Goal: Task Accomplishment & Management: Use online tool/utility

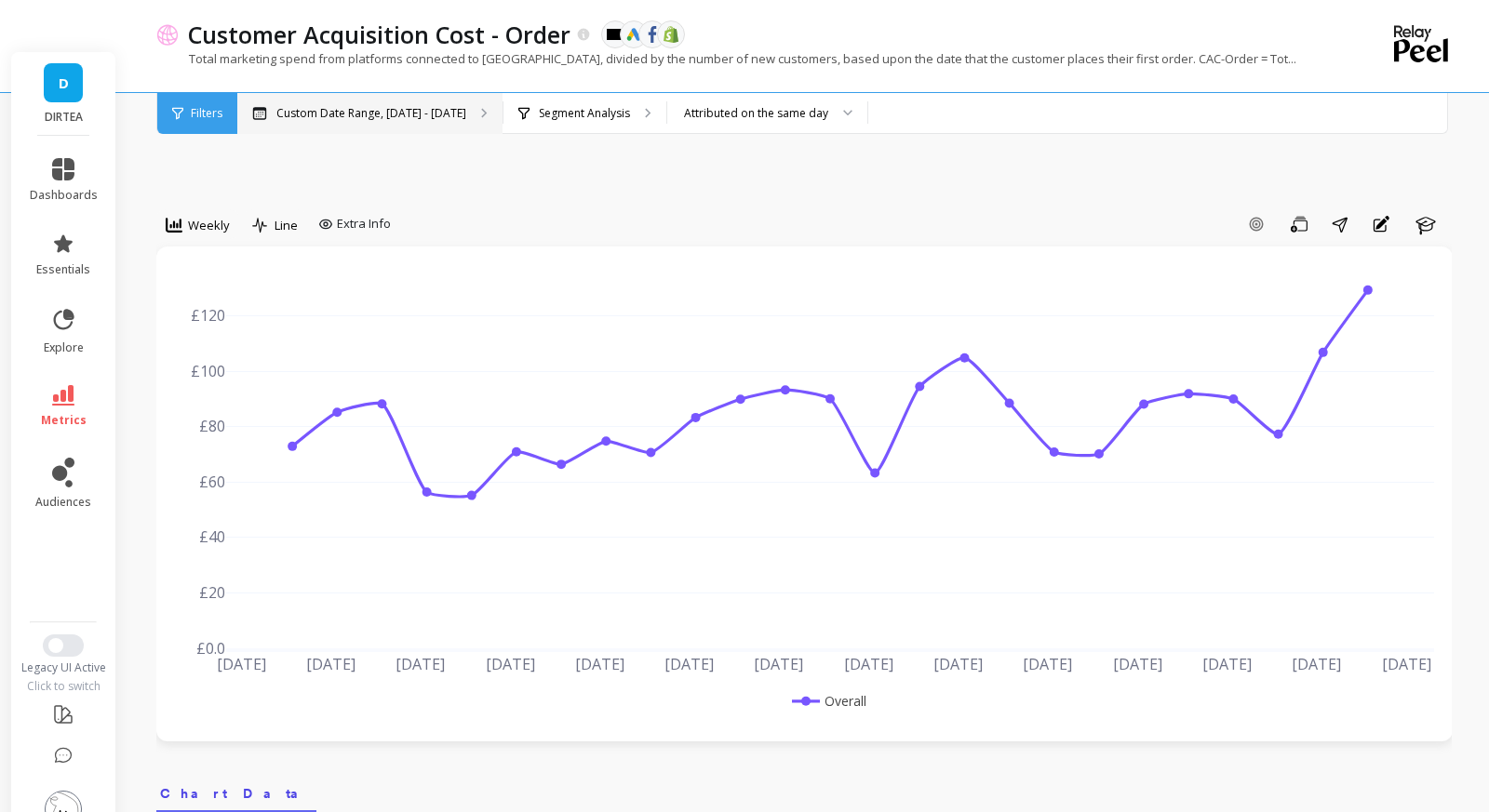
click at [337, 116] on p "Custom Date Range, [DATE] - [DATE]" at bounding box center [372, 113] width 190 height 15
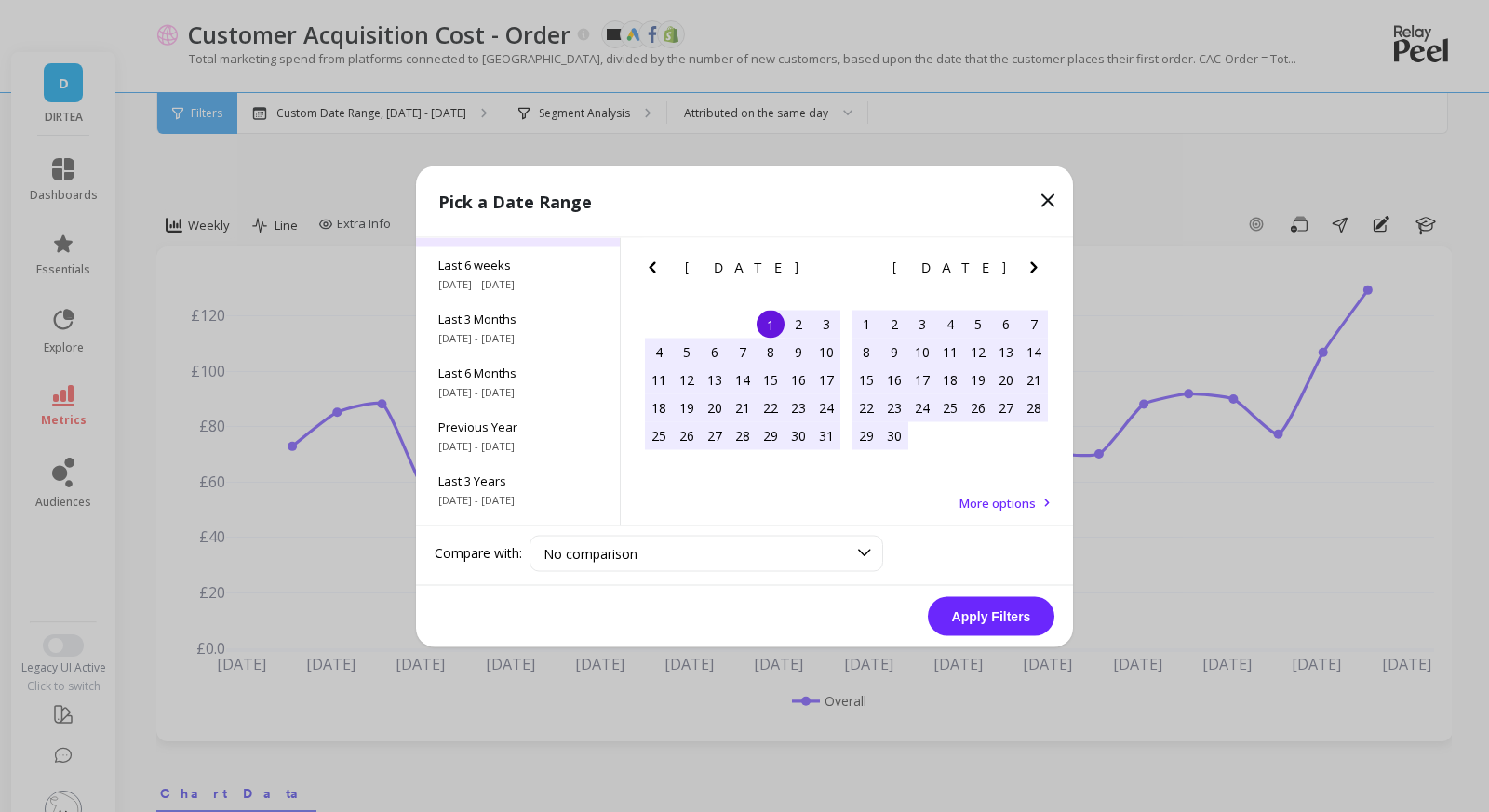
scroll to position [208, 0]
click at [553, 487] on div "Last 3 Years [DATE] - [DATE]" at bounding box center [518, 487] width 204 height 54
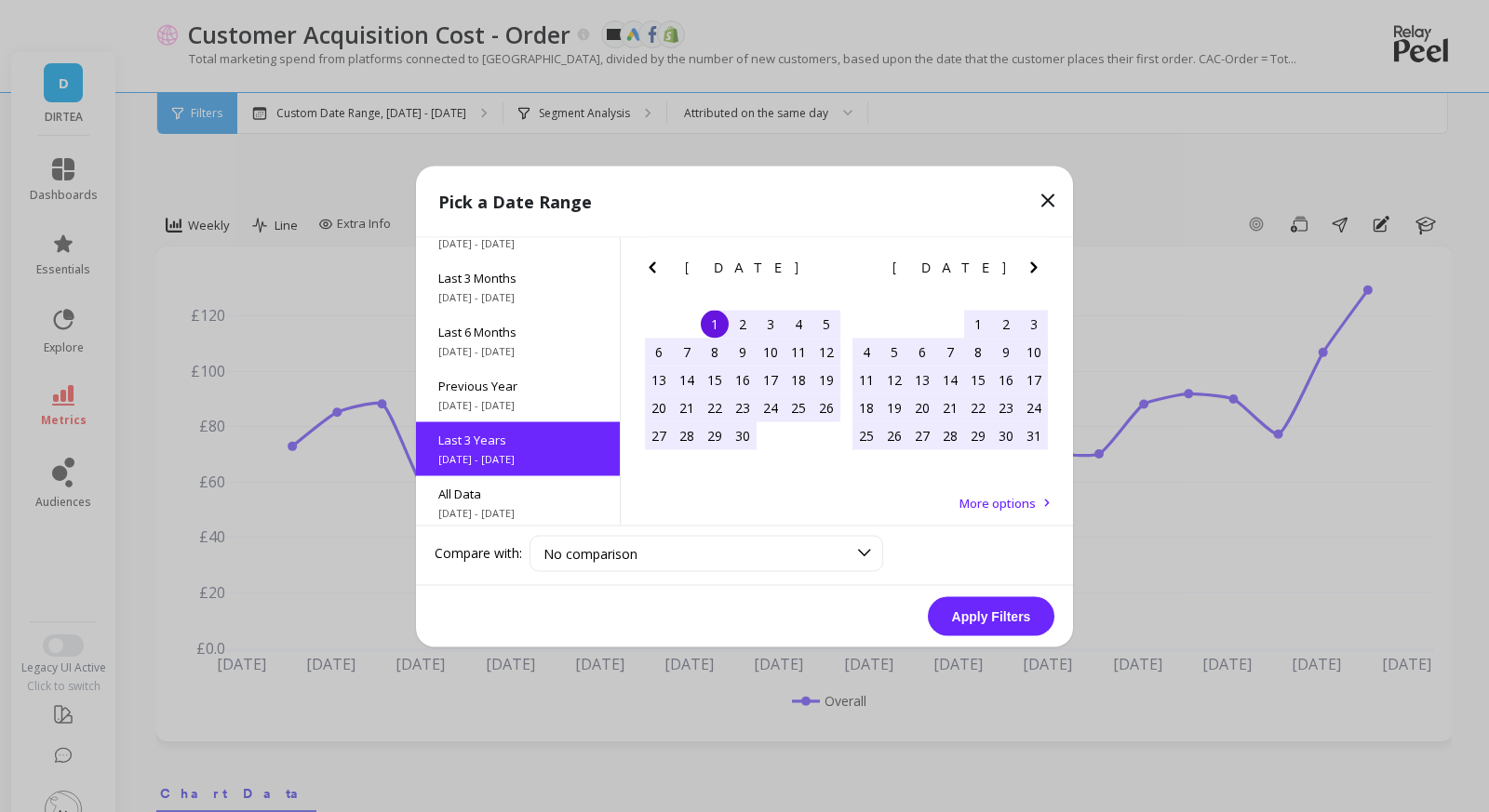
scroll to position [1, 0]
click at [984, 620] on button "Apply Filters" at bounding box center [992, 615] width 127 height 39
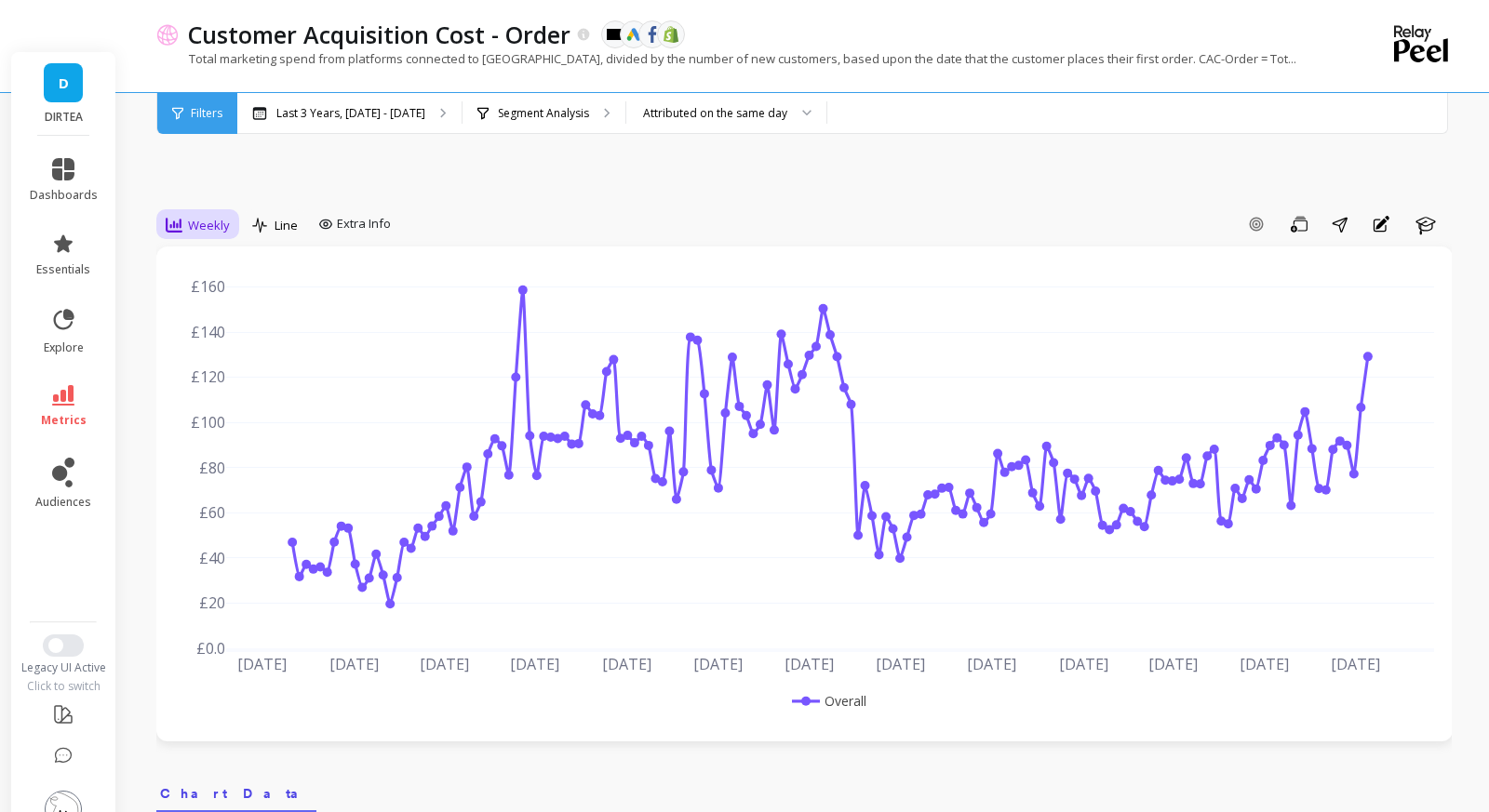
click at [192, 217] on span "Weekly" at bounding box center [209, 226] width 42 height 18
click at [222, 364] on div "Monthly" at bounding box center [225, 373] width 106 height 18
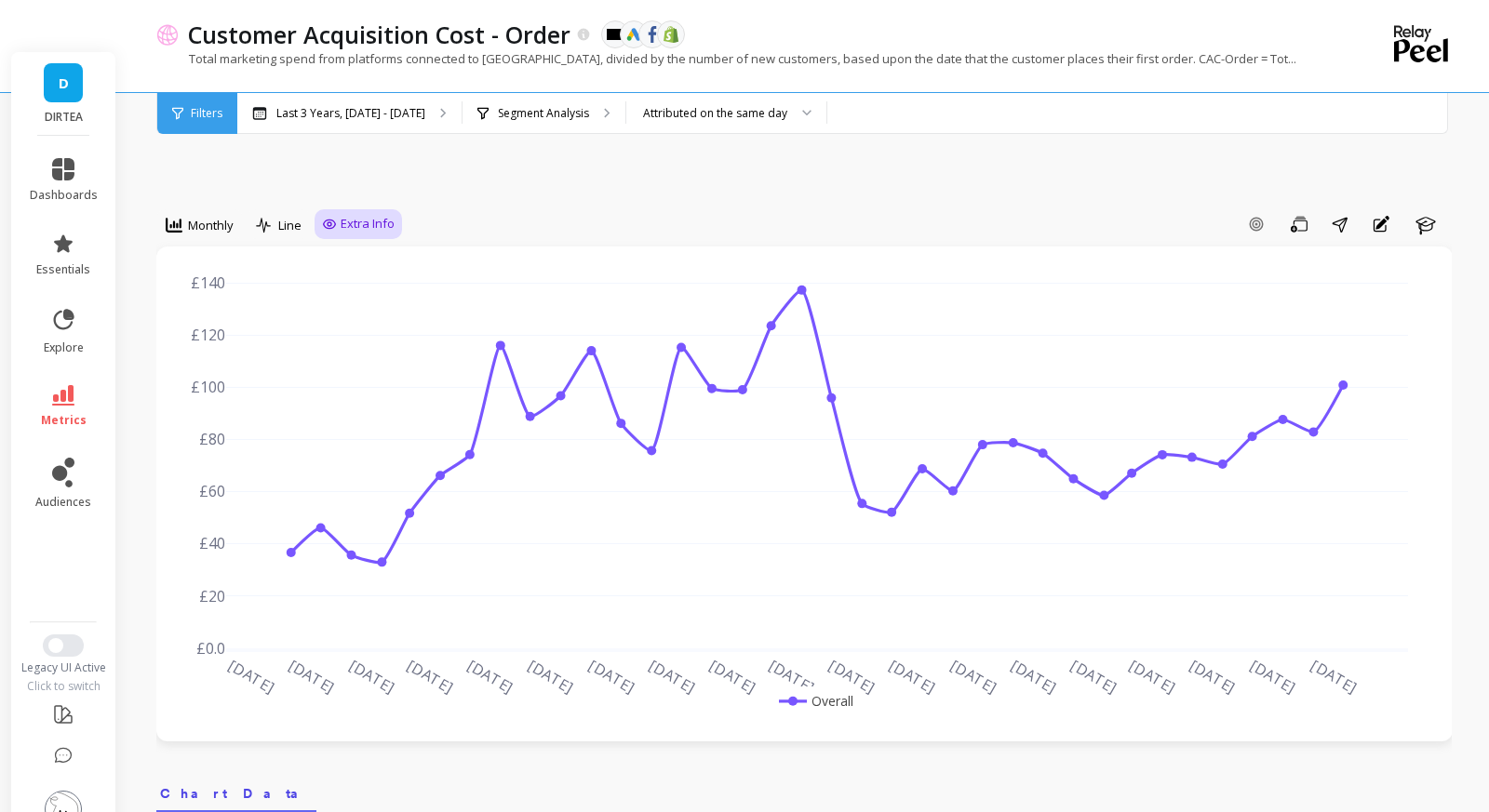
click at [343, 215] on span "Extra Info" at bounding box center [368, 224] width 54 height 19
click at [340, 324] on input "Values" at bounding box center [364, 333] width 65 height 19
checkbox input "true"
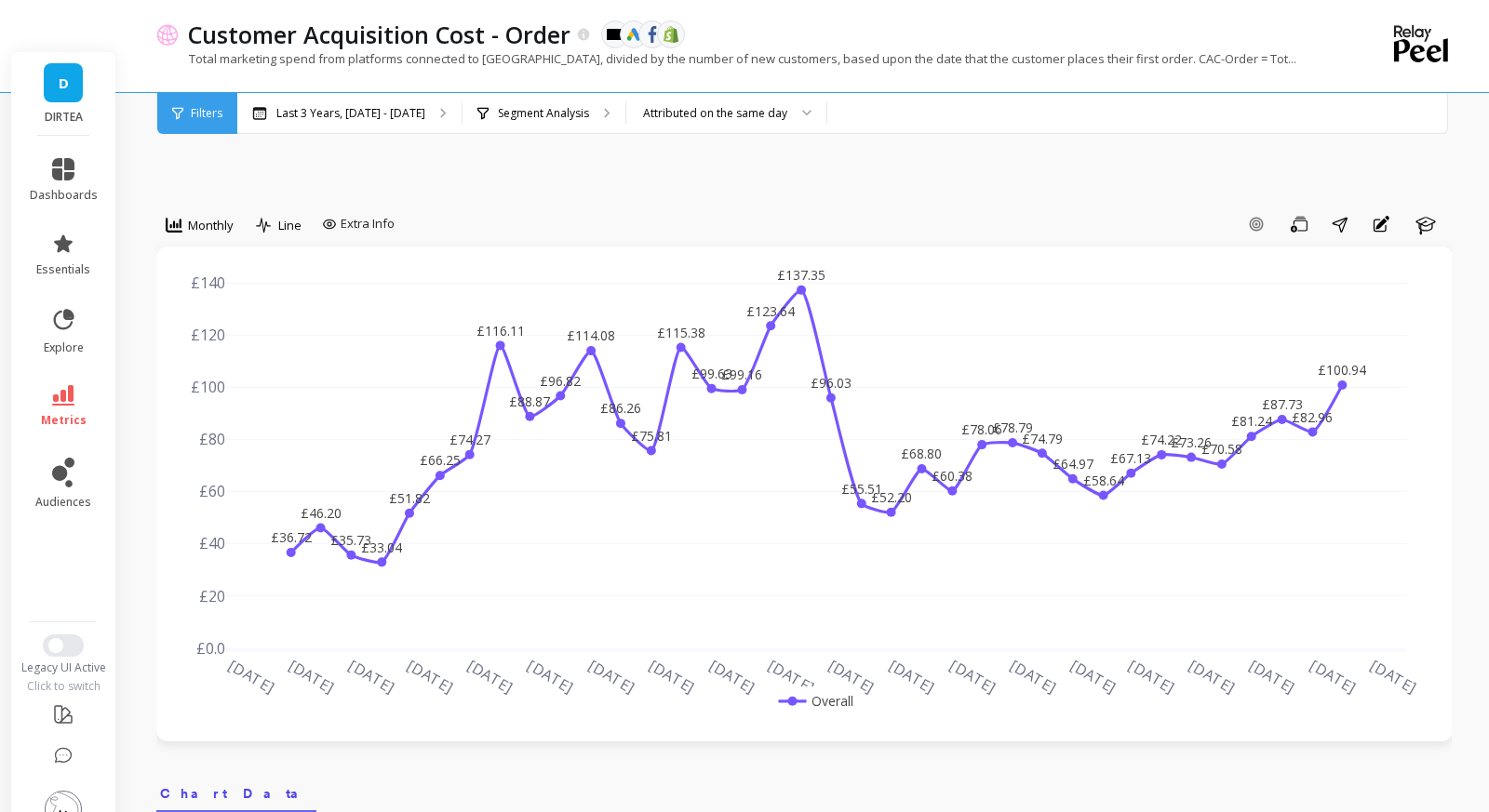
click at [589, 209] on div "Add Goal Save Share Annotations Learn" at bounding box center [927, 224] width 1050 height 30
